Goal: Task Accomplishment & Management: Complete application form

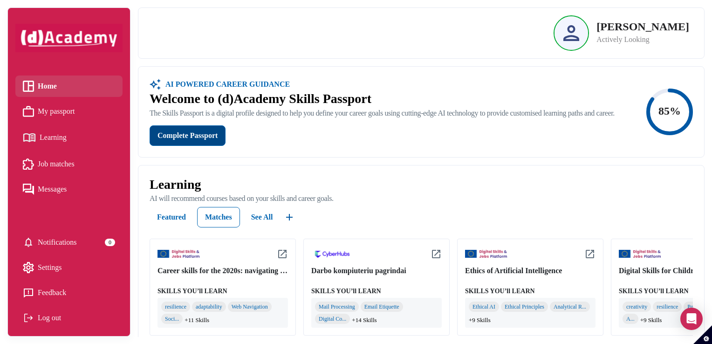
click at [185, 139] on div "Complete Passport" at bounding box center [187, 135] width 60 height 13
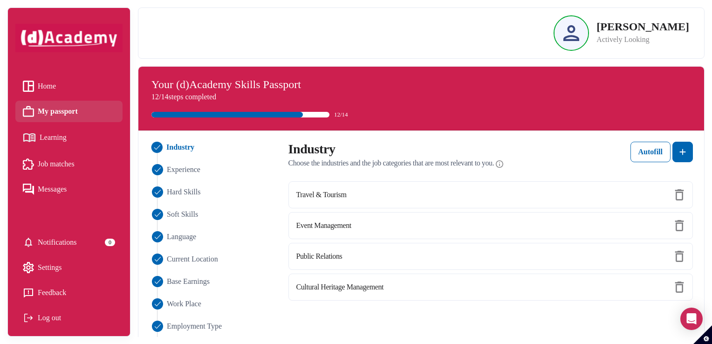
drag, startPoint x: 389, startPoint y: 202, endPoint x: 438, endPoint y: 311, distance: 120.1
click at [438, 311] on div "Industry Experience Hard Skills Soft Skills Language Current Location Base Earn…" at bounding box center [421, 293] width 554 height 302
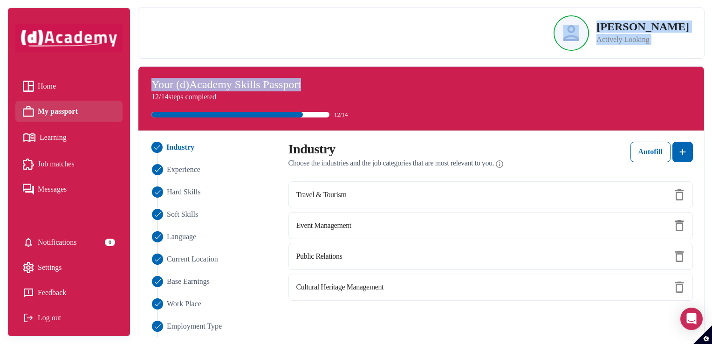
drag, startPoint x: 378, startPoint y: 83, endPoint x: 377, endPoint y: 42, distance: 41.0
click at [377, 42] on div "Geraldine McGlynn Actively Looking Industry Experience Hard Skills Soft Skills …" at bounding box center [421, 172] width 566 height 344
click at [705, 70] on div "Geraldine McGlynn Actively Looking Industry Experience Hard Skills Soft Skills …" at bounding box center [425, 172] width 574 height 344
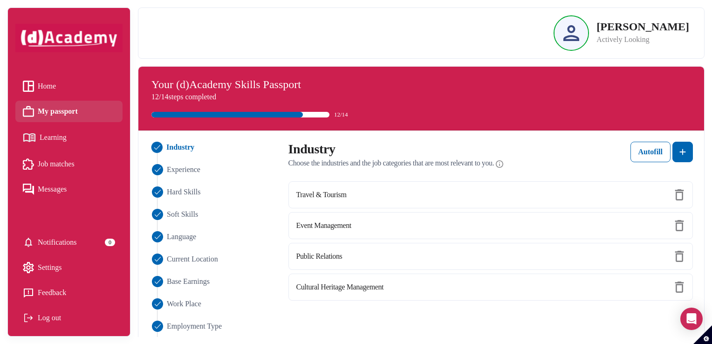
drag, startPoint x: 401, startPoint y: 319, endPoint x: 404, endPoint y: 309, distance: 10.2
click at [404, 309] on div "Industry Experience Hard Skills Soft Skills Language Current Location Base Earn…" at bounding box center [421, 293] width 554 height 302
click at [47, 139] on span "Learning" at bounding box center [53, 137] width 27 height 14
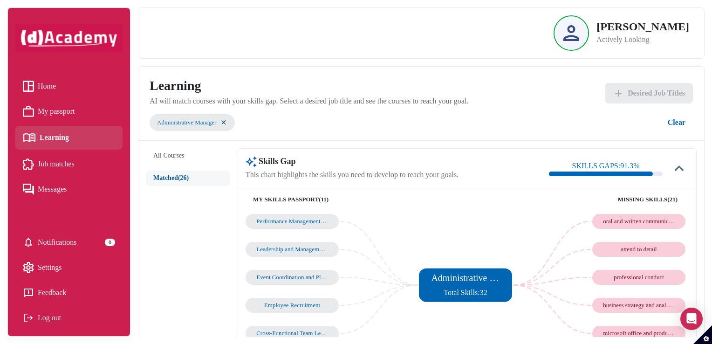
click at [58, 163] on span "Job matches" at bounding box center [56, 164] width 37 height 14
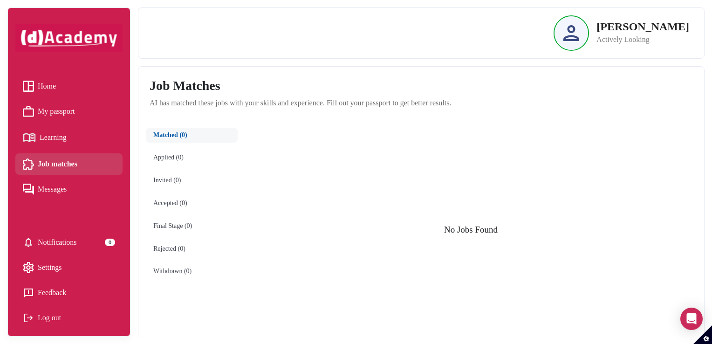
click at [42, 189] on span "Messages" at bounding box center [52, 189] width 29 height 14
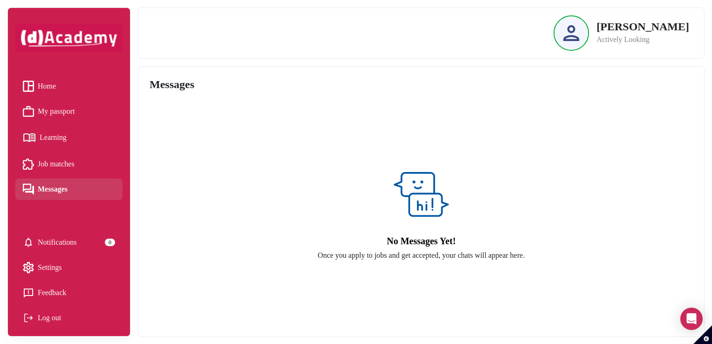
click at [56, 88] on span "Home" at bounding box center [47, 86] width 18 height 14
click at [44, 83] on span "Home" at bounding box center [47, 86] width 18 height 14
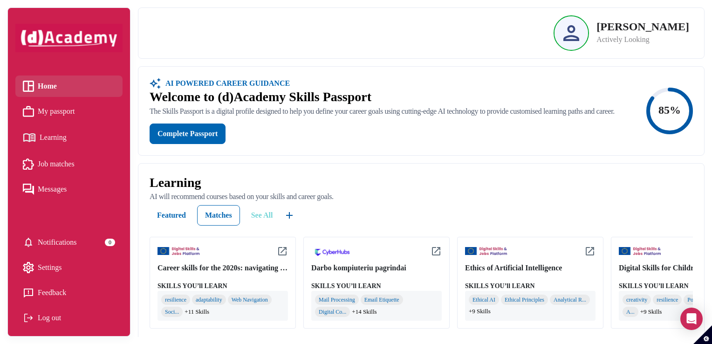
click at [266, 221] on div "See All" at bounding box center [262, 215] width 22 height 11
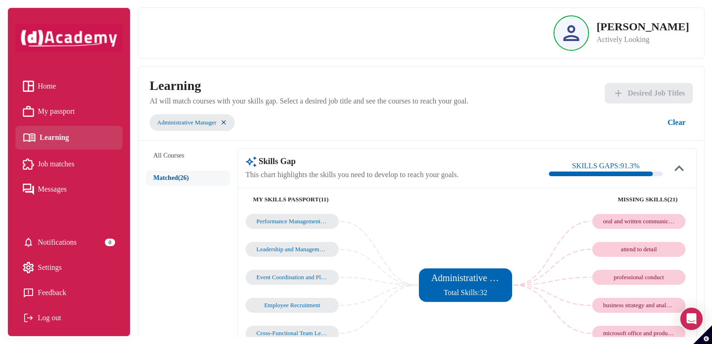
click at [74, 163] on span "Job matches" at bounding box center [56, 164] width 37 height 14
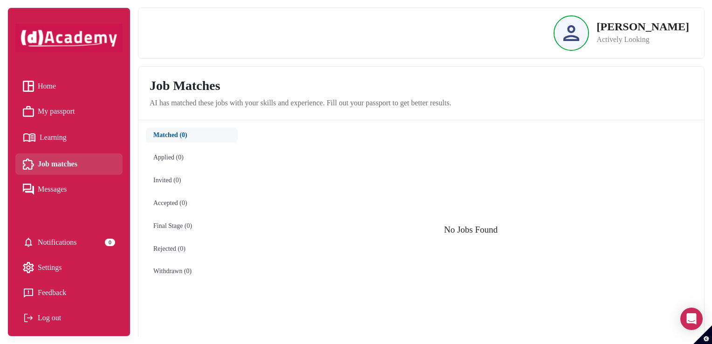
click at [54, 111] on span "My passport" at bounding box center [56, 111] width 37 height 14
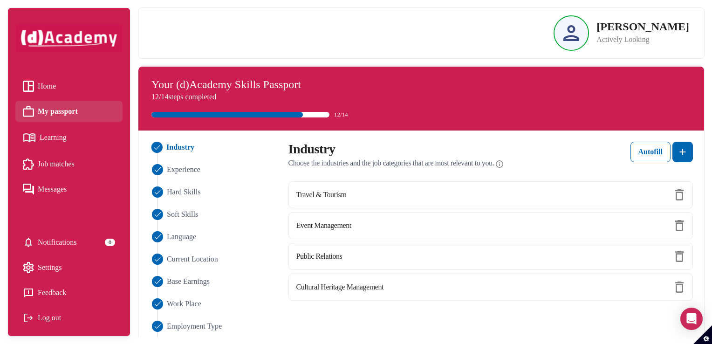
click at [66, 115] on span "My passport" at bounding box center [58, 111] width 40 height 14
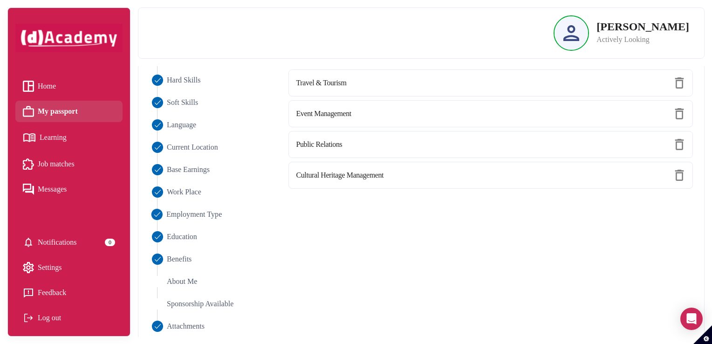
scroll to position [117, 0]
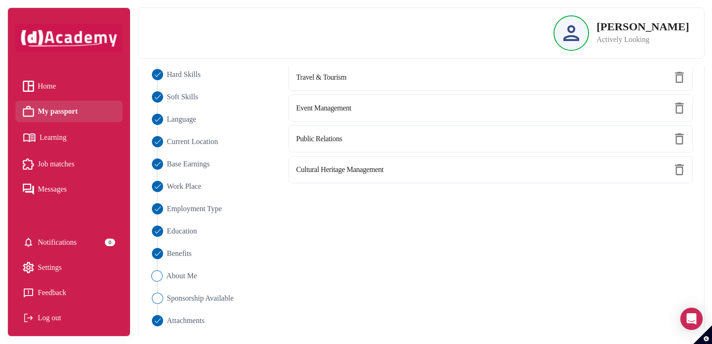
click at [159, 275] on img "Close" at bounding box center [156, 275] width 11 height 11
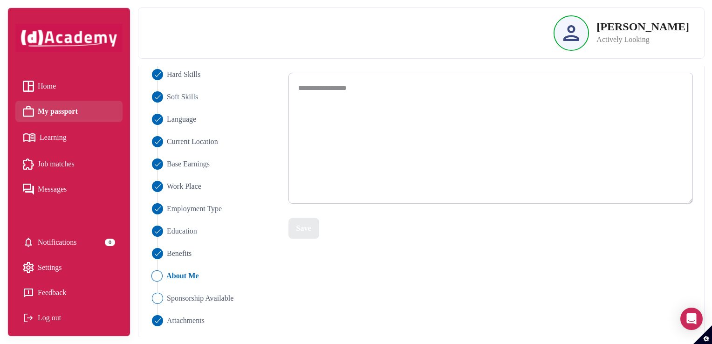
click at [323, 83] on textarea at bounding box center [490, 138] width 405 height 130
paste textarea "**********"
type textarea "**********"
drag, startPoint x: 385, startPoint y: 84, endPoint x: 290, endPoint y: 91, distance: 95.3
click at [290, 91] on textarea "**********" at bounding box center [490, 138] width 405 height 131
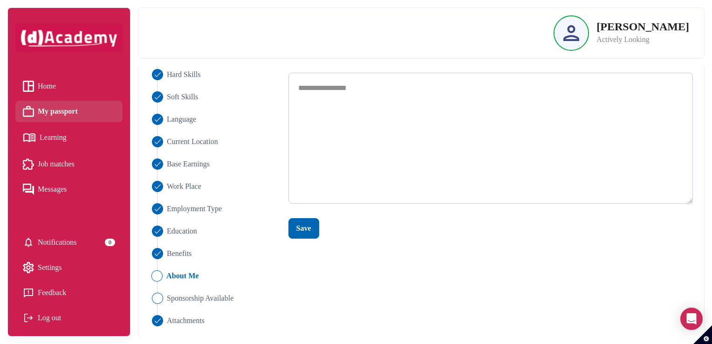
paste textarea "**********"
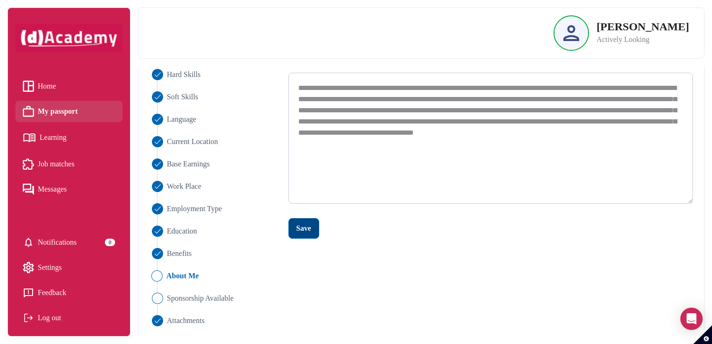
type textarea "**********"
click at [303, 232] on div "Save" at bounding box center [303, 228] width 15 height 11
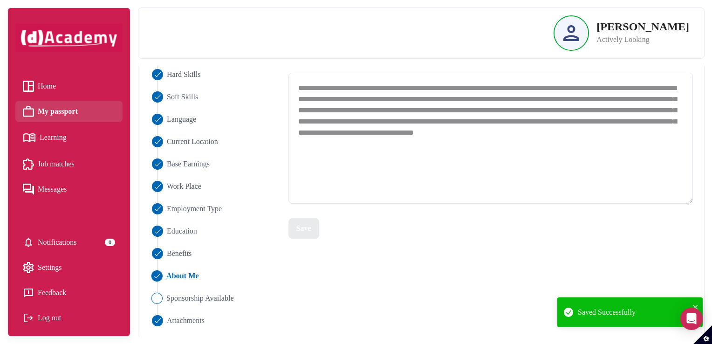
click at [158, 299] on img "Close" at bounding box center [156, 297] width 11 height 11
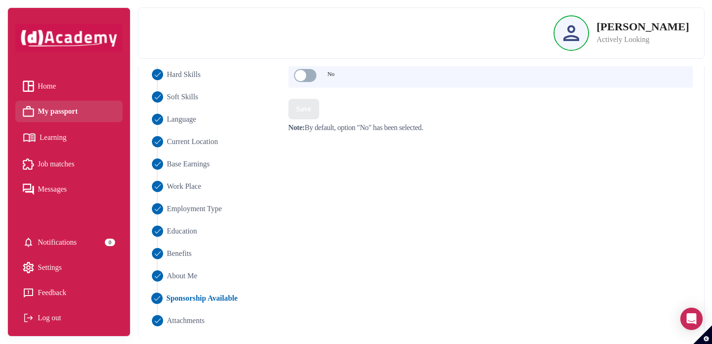
click at [57, 142] on span "Learning" at bounding box center [53, 137] width 27 height 14
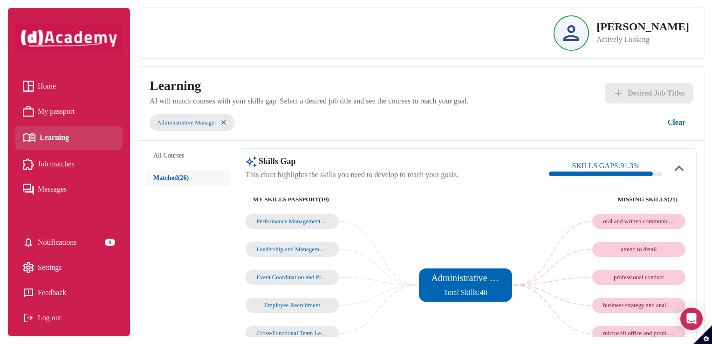
click at [618, 306] on div "business strategy and analysis" at bounding box center [639, 304] width 72 height 7
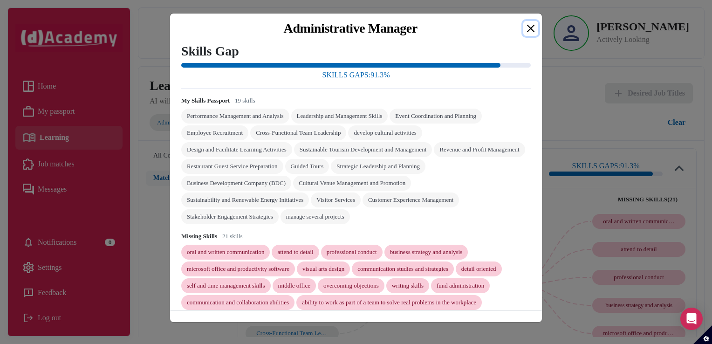
click at [529, 30] on button "Close" at bounding box center [530, 28] width 15 height 15
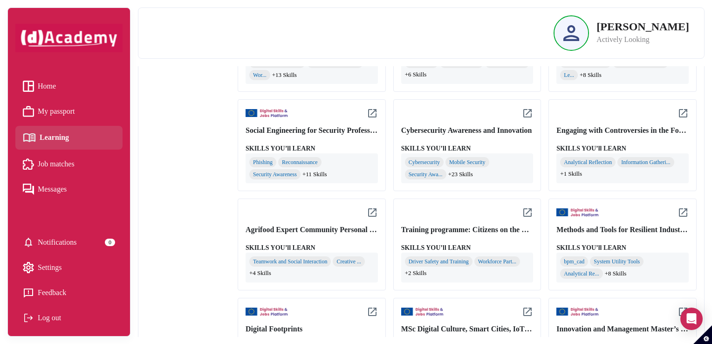
scroll to position [652, 0]
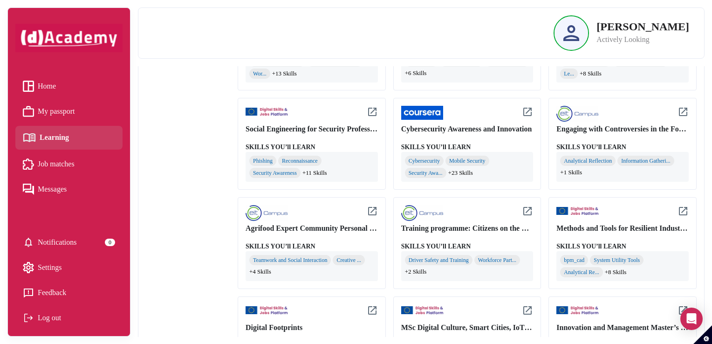
click at [301, 225] on div "Agrifood Expert Community Personal Branding" at bounding box center [311, 228] width 132 height 11
click at [262, 269] on span "+4 Skills" at bounding box center [260, 271] width 22 height 9
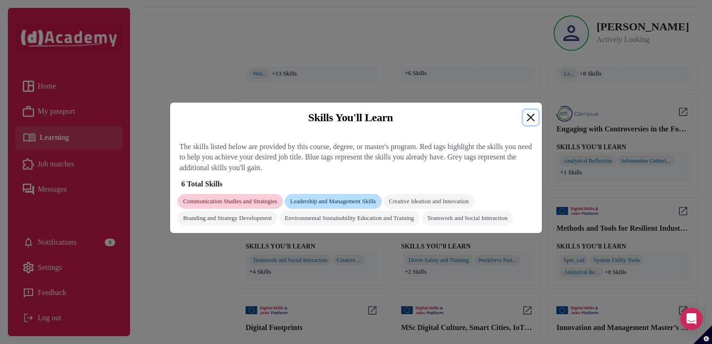
click at [526, 110] on button "Close" at bounding box center [530, 117] width 15 height 15
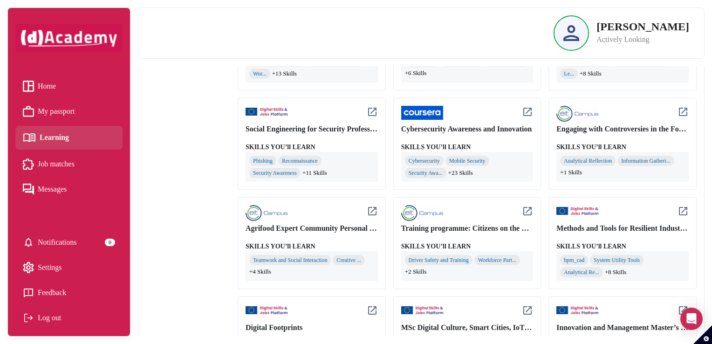
click at [372, 208] on img at bounding box center [371, 210] width 11 height 11
click at [59, 163] on span "Job matches" at bounding box center [56, 164] width 37 height 14
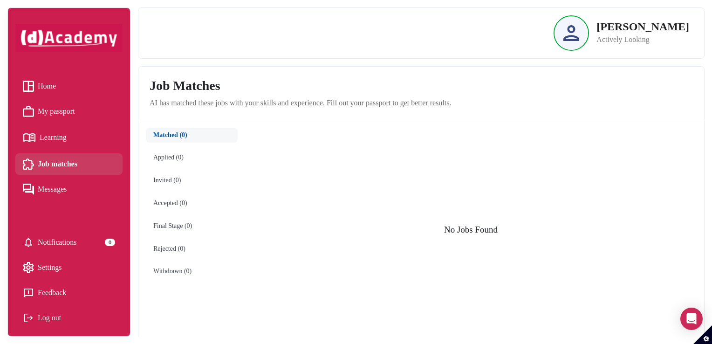
click at [48, 270] on span "Settings" at bounding box center [50, 267] width 24 height 14
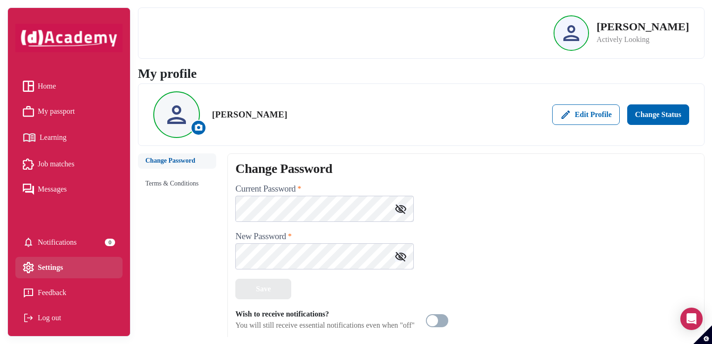
click at [41, 292] on link "Feedback" at bounding box center [69, 292] width 92 height 14
